Goal: Transaction & Acquisition: Subscribe to service/newsletter

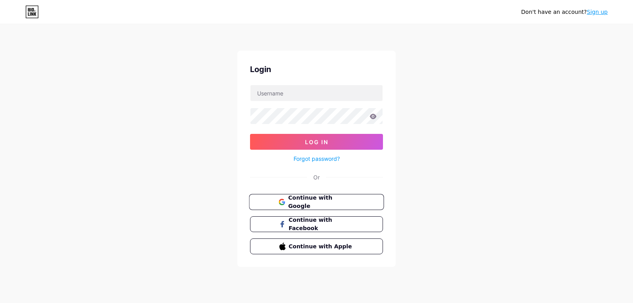
click at [362, 194] on button "Continue with Google" at bounding box center [316, 202] width 135 height 16
